Goal: Task Accomplishment & Management: Manage account settings

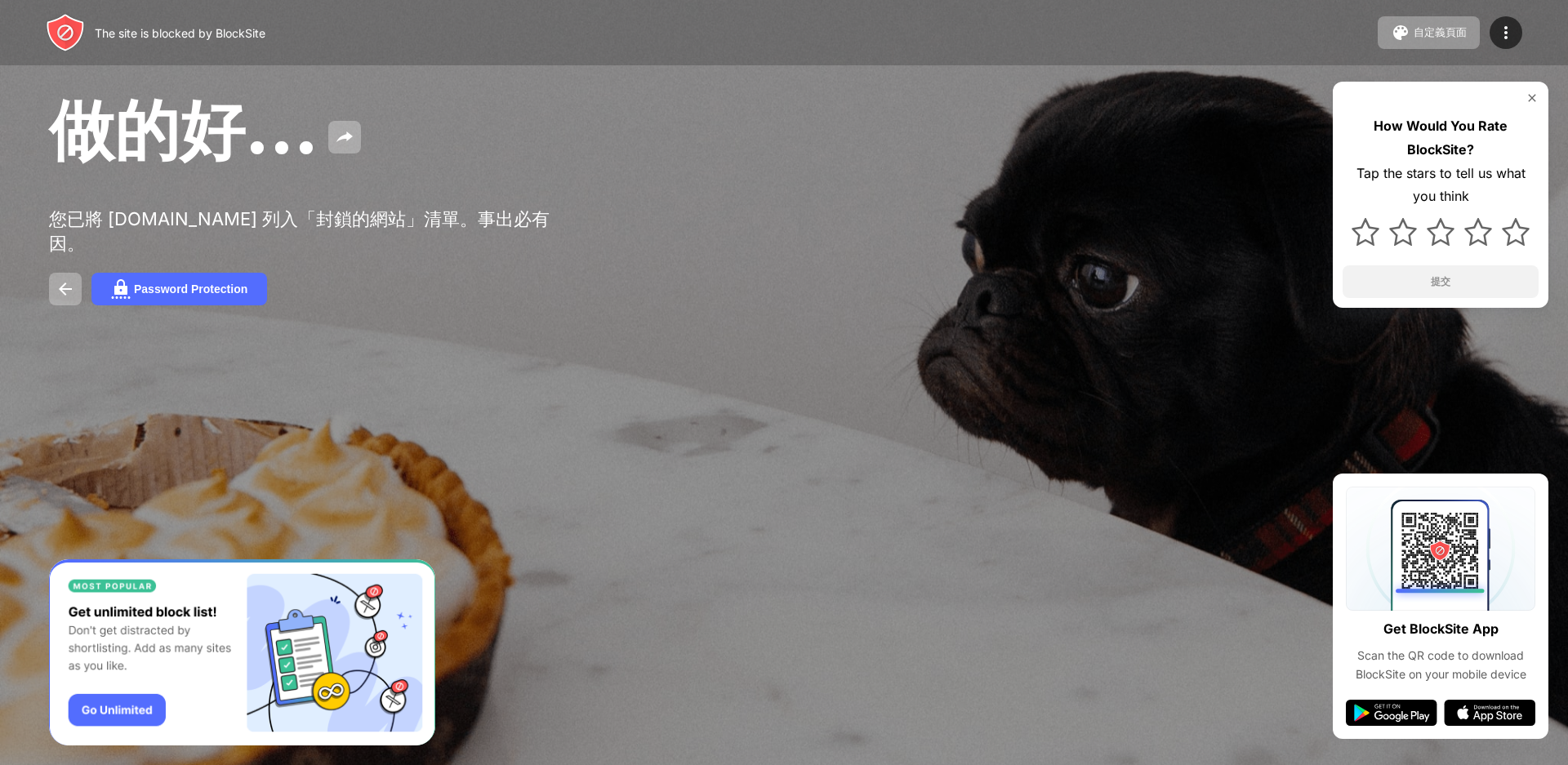
click at [1106, 361] on div "做的好... 您已將 youtube.com 列入「封鎖的網站」清單。事出必有因。 Password Protection How Would You Rat…" at bounding box center [784, 197] width 1568 height 394
click at [1027, 375] on div at bounding box center [784, 382] width 1568 height 765
click at [1002, 376] on div at bounding box center [784, 382] width 1568 height 765
drag, startPoint x: 947, startPoint y: 385, endPoint x: 696, endPoint y: 370, distance: 251.4
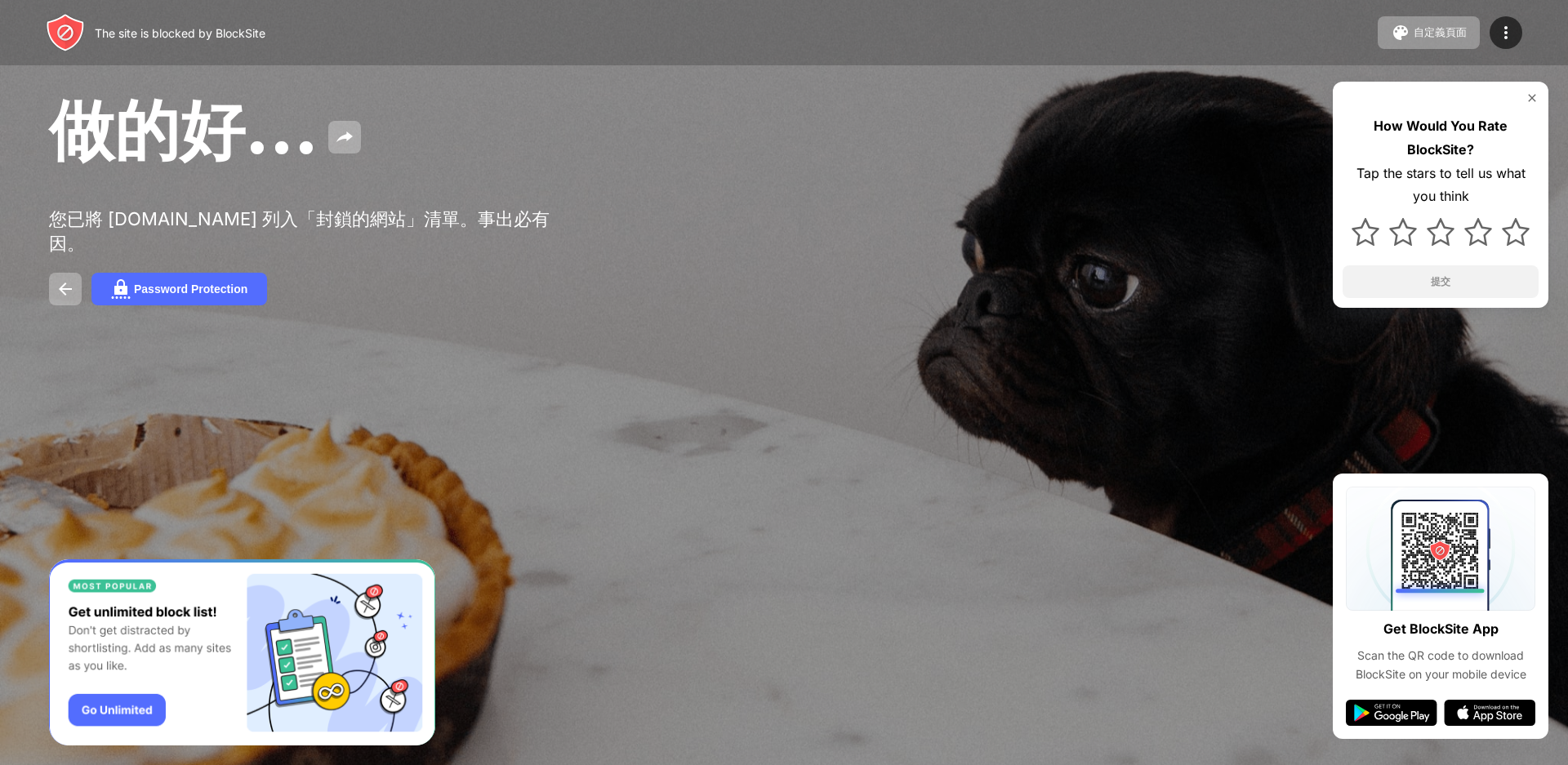
click at [868, 392] on div at bounding box center [784, 382] width 1568 height 765
drag, startPoint x: 664, startPoint y: 369, endPoint x: 605, endPoint y: 371, distance: 59.0
click at [609, 371] on div at bounding box center [784, 382] width 1568 height 765
drag, startPoint x: 589, startPoint y: 333, endPoint x: 570, endPoint y: 333, distance: 19.0
drag, startPoint x: 570, startPoint y: 333, endPoint x: 205, endPoint y: 408, distance: 372.6
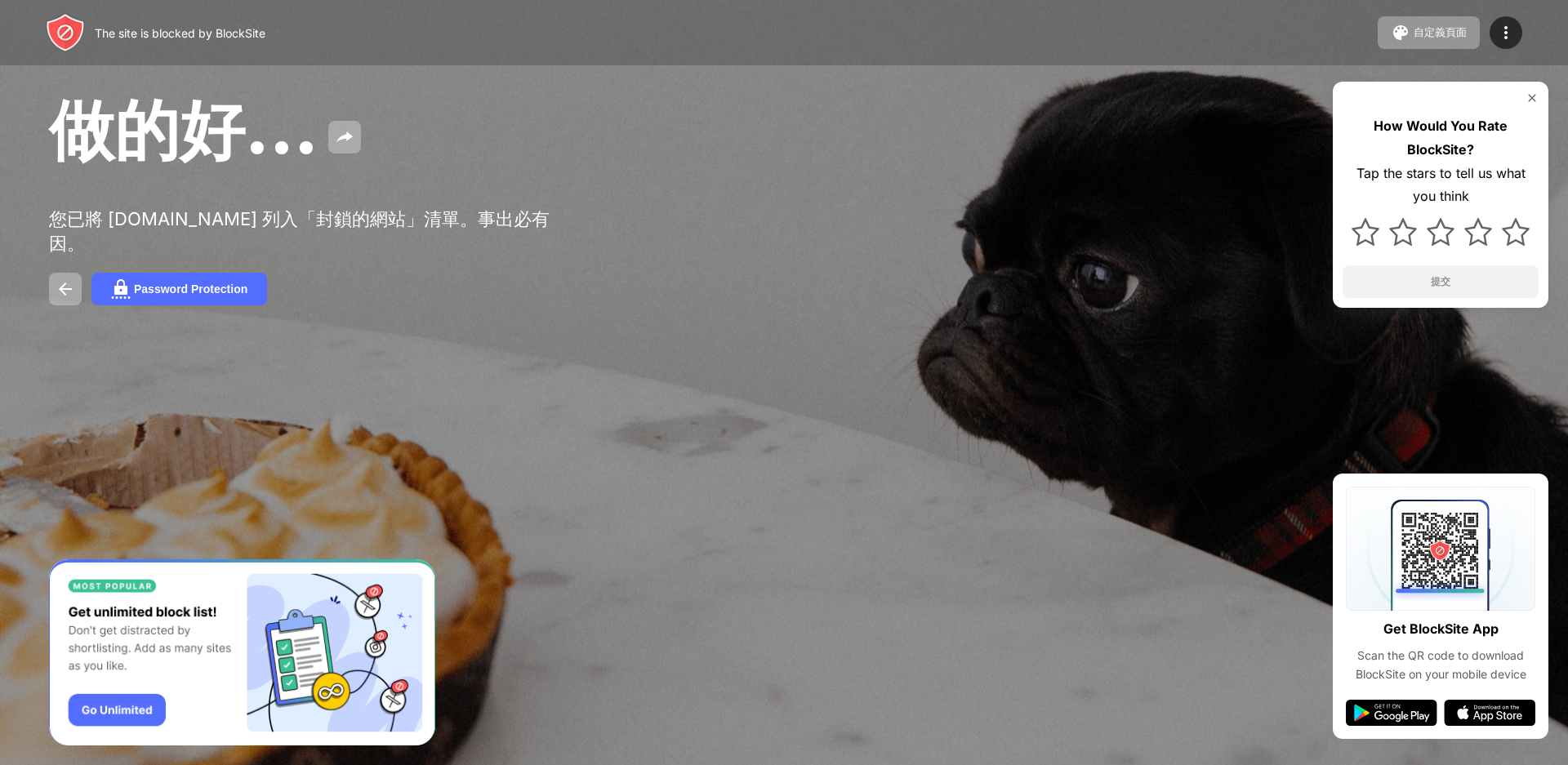
drag, startPoint x: 205, startPoint y: 408, endPoint x: 205, endPoint y: 388, distance: 20.0
drag, startPoint x: 205, startPoint y: 388, endPoint x: 510, endPoint y: 295, distance: 318.9
click at [509, 295] on div "做的好... 您已將 youtube.com 列入「封鎖的網站」清單。事出必有因。 Password Protection How Would You Rat…" at bounding box center [784, 197] width 1568 height 394
click at [53, 273] on button at bounding box center [65, 289] width 33 height 33
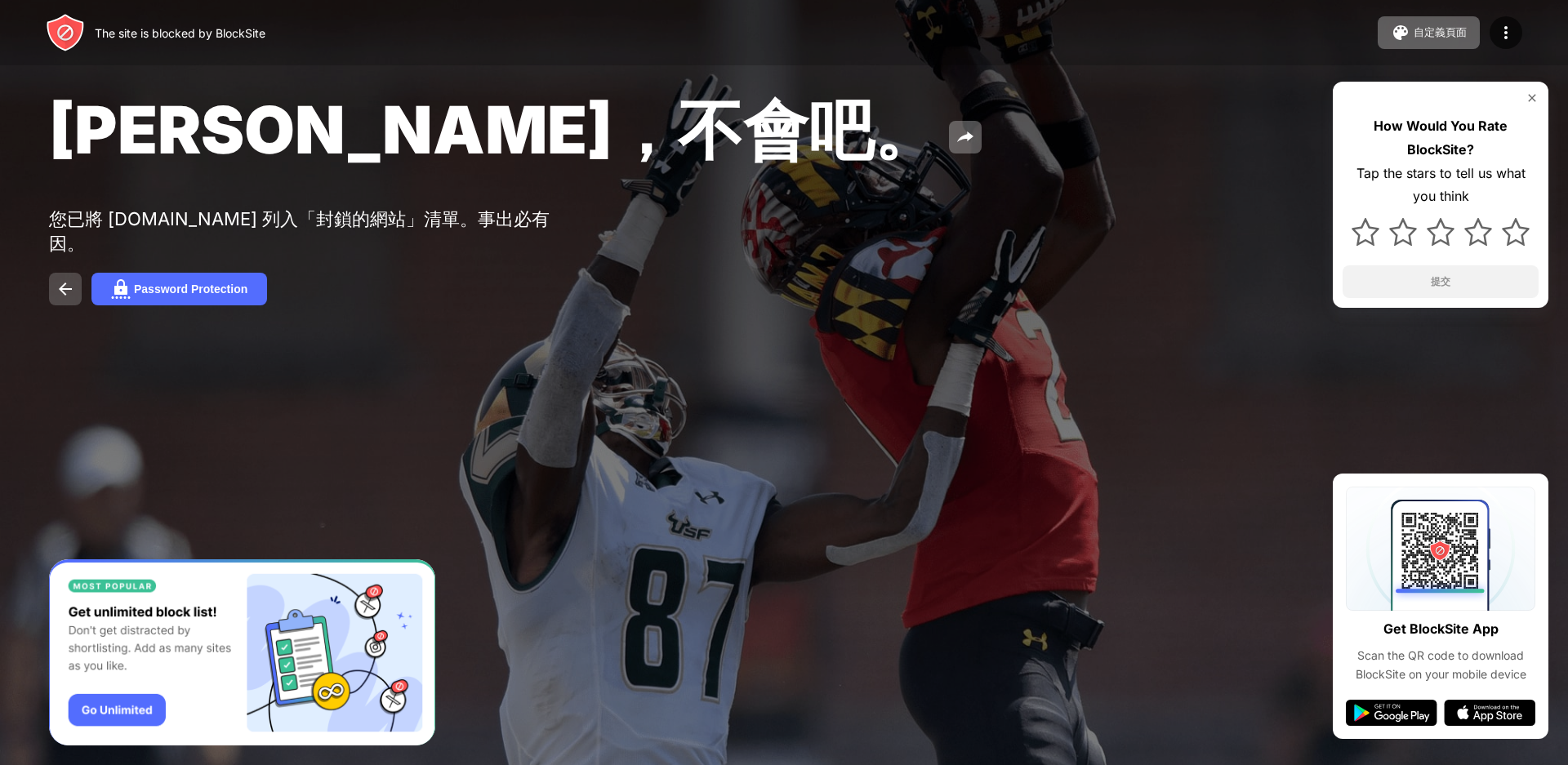
click at [68, 279] on img at bounding box center [65, 289] width 19 height 19
drag, startPoint x: 71, startPoint y: 273, endPoint x: 74, endPoint y: 263, distance: 10.4
click at [72, 273] on button at bounding box center [65, 289] width 33 height 33
